Goal: Task Accomplishment & Management: Use online tool/utility

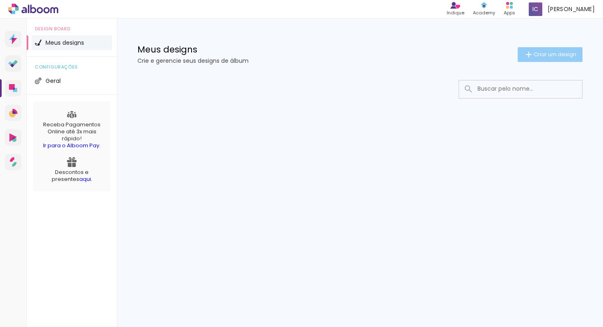
click at [548, 52] on span "Criar um design" at bounding box center [555, 54] width 43 height 5
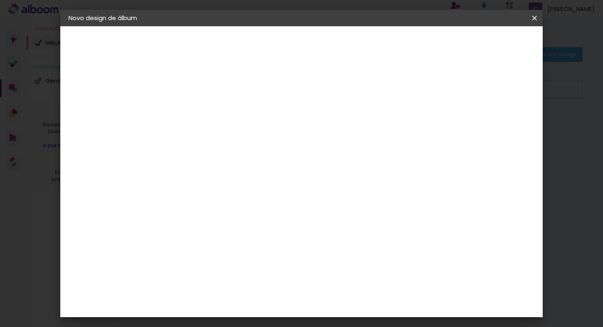
click at [203, 115] on input at bounding box center [203, 110] width 0 height 13
type input "aaaa"
type paper-input "aaaa"
click at [0, 0] on slot "Avançar" at bounding box center [0, 0] width 0 height 0
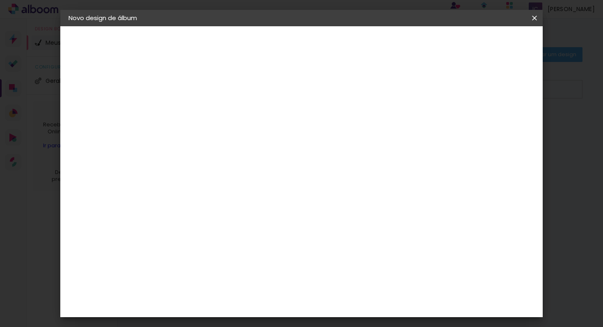
click at [259, 114] on input "[GEOGRAPHIC_DATA]" at bounding box center [220, 113] width 76 height 10
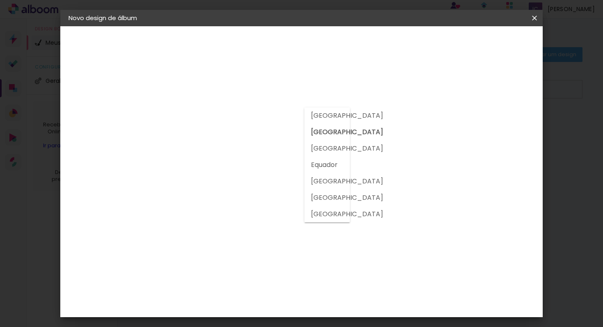
click at [259, 115] on input "[GEOGRAPHIC_DATA]" at bounding box center [220, 113] width 76 height 10
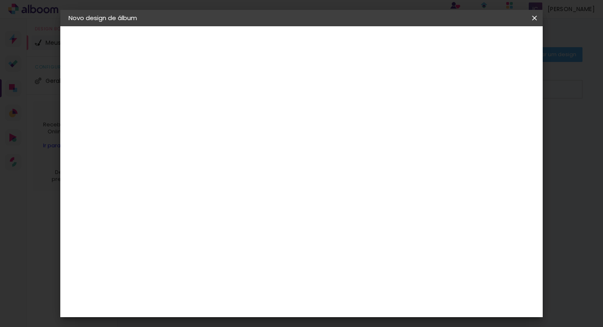
scroll to position [0, 0]
click at [346, 166] on div "Sugerir uma encadernadora" at bounding box center [321, 171] width 51 height 13
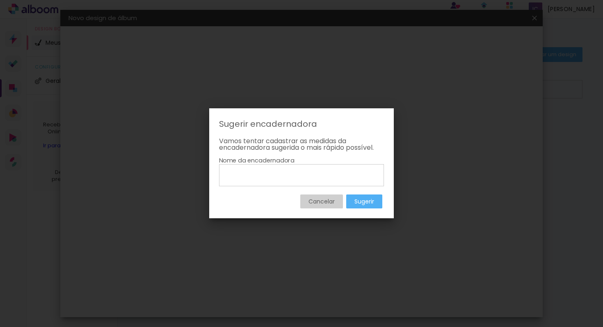
click at [0, 0] on slot "Cancelar" at bounding box center [0, 0] width 0 height 0
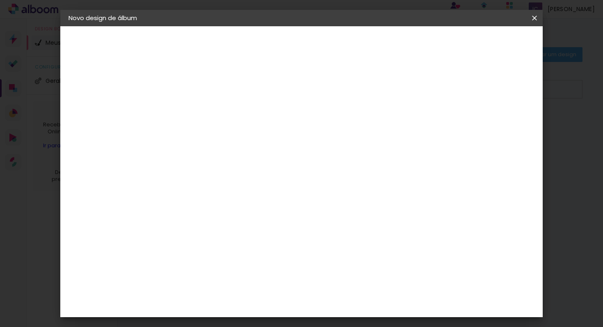
click at [0, 0] on slot "Tamanho Livre" at bounding box center [0, 0] width 0 height 0
click at [227, 188] on paper-item "3ZERO5" at bounding box center [223, 185] width 89 height 18
click at [0, 0] on slot "Tamanho Livre" at bounding box center [0, 0] width 0 height 0
click at [0, 0] on slot "Avançar" at bounding box center [0, 0] width 0 height 0
click at [440, 39] on paper-button "Voltar" at bounding box center [423, 44] width 33 height 14
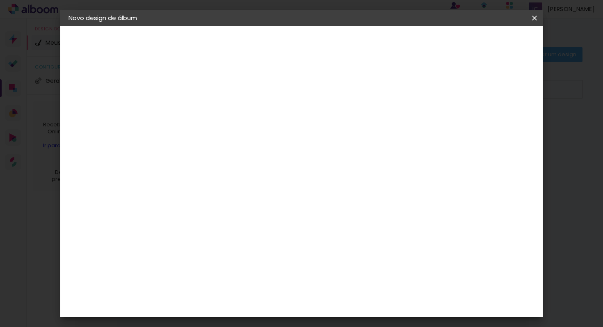
click at [0, 0] on paper-icon-button at bounding box center [0, 0] width 0 height 0
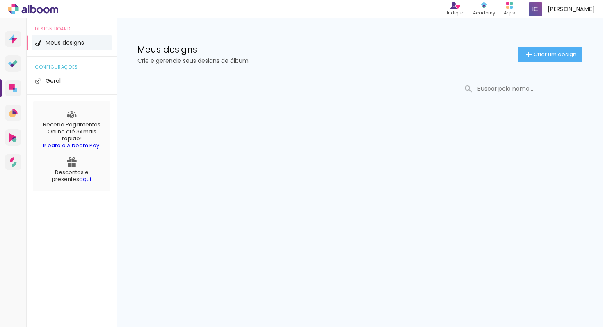
click at [46, 9] on icon at bounding box center [33, 9] width 50 height 11
click at [15, 158] on icon at bounding box center [13, 162] width 7 height 10
